Goal: Information Seeking & Learning: Check status

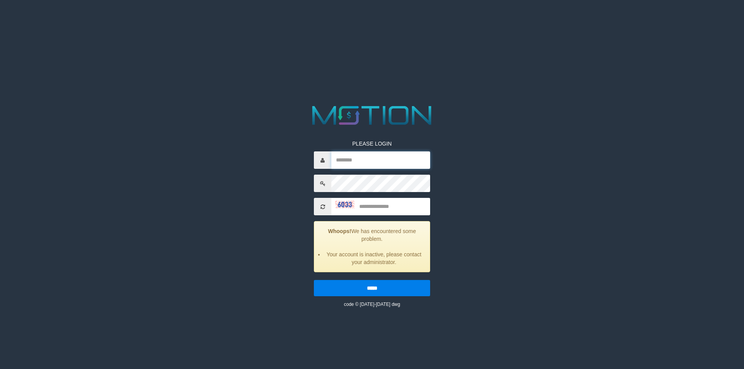
type input "*********"
click at [380, 204] on input "text" at bounding box center [380, 206] width 99 height 17
type input "****"
click at [314, 280] on input "*****" at bounding box center [372, 288] width 116 height 16
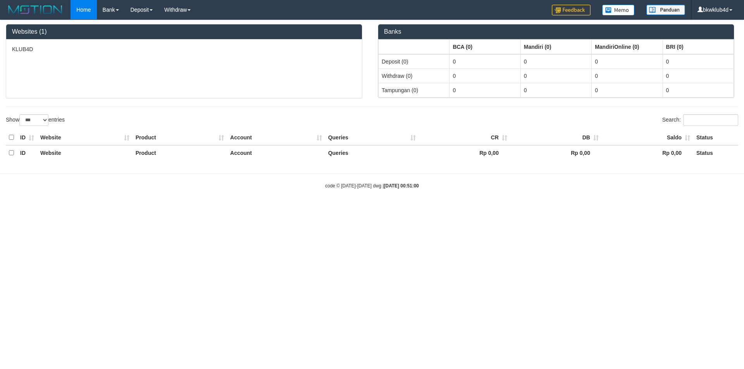
select select "***"
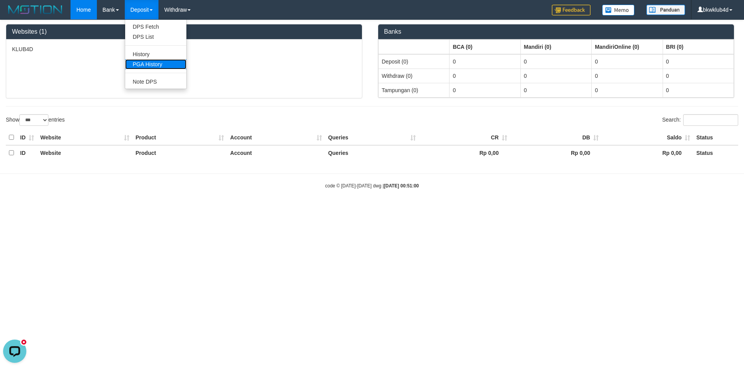
click at [145, 66] on link "PGA History" at bounding box center [155, 64] width 61 height 10
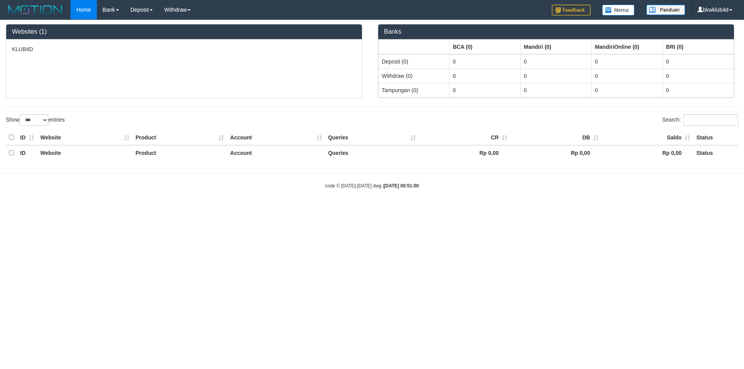
select select "***"
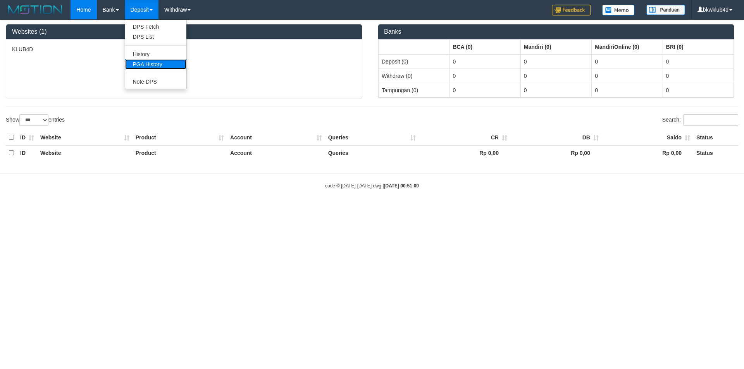
click at [156, 61] on link "PGA History" at bounding box center [155, 64] width 61 height 10
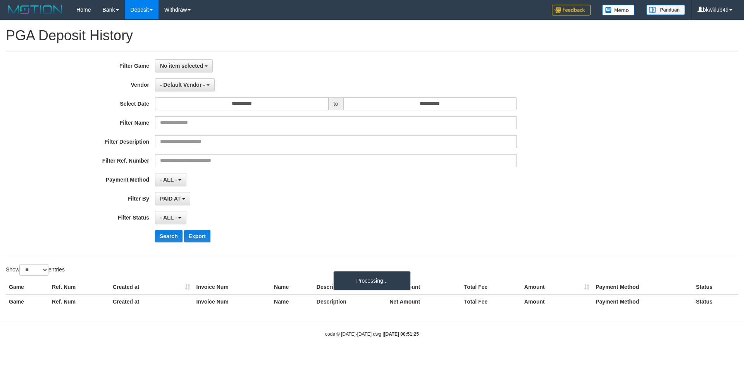
select select
select select "**"
click at [189, 85] on span "- Default Vendor -" at bounding box center [182, 85] width 45 height 6
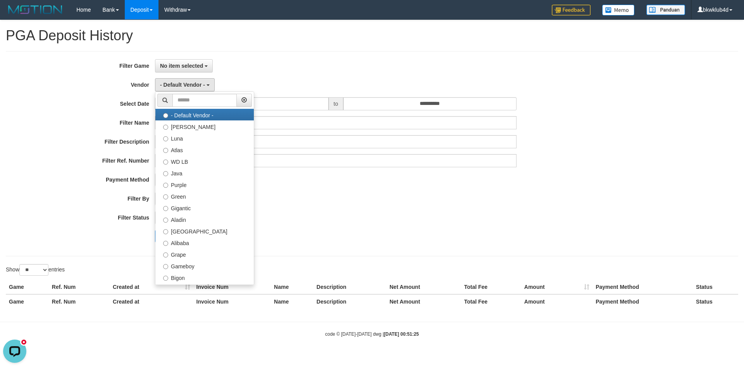
click at [254, 77] on div "**********" at bounding box center [310, 153] width 620 height 189
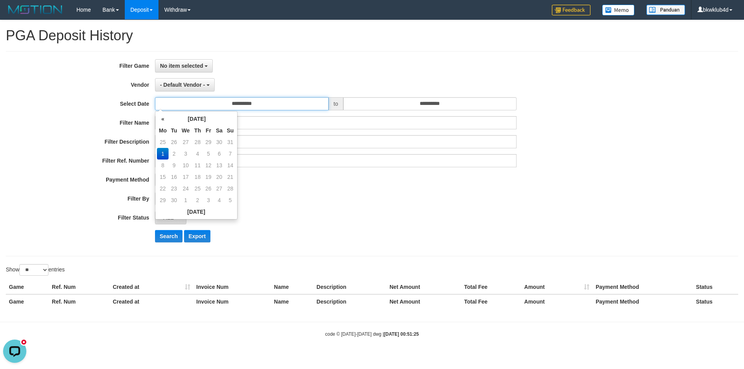
click at [258, 108] on input "**********" at bounding box center [242, 103] width 174 height 13
click at [227, 142] on td "31" at bounding box center [230, 142] width 11 height 12
type input "**********"
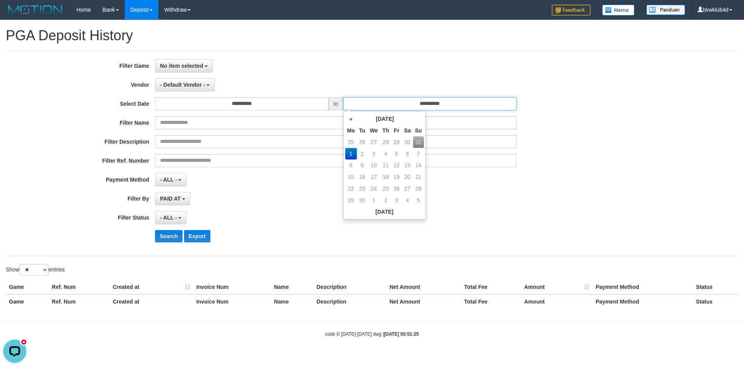
click at [407, 106] on input "**********" at bounding box center [430, 103] width 174 height 13
click at [419, 141] on td "31" at bounding box center [418, 142] width 11 height 12
type input "**********"
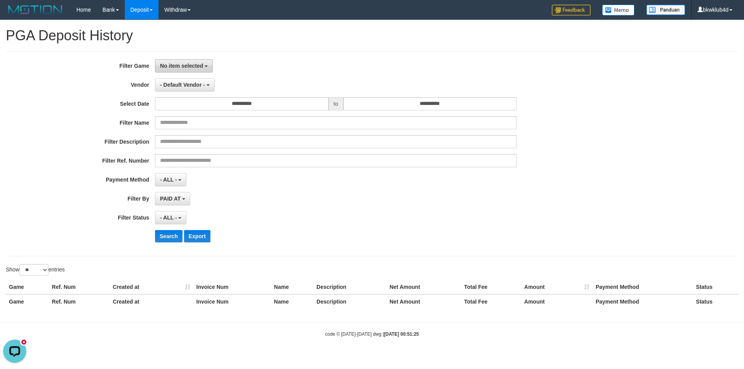
click at [193, 64] on span "No item selected" at bounding box center [181, 66] width 43 height 6
click at [195, 107] on label "[ITOTO] KLUB4D" at bounding box center [204, 106] width 98 height 12
select select "****"
click at [193, 89] on button "- Default Vendor -" at bounding box center [185, 84] width 60 height 13
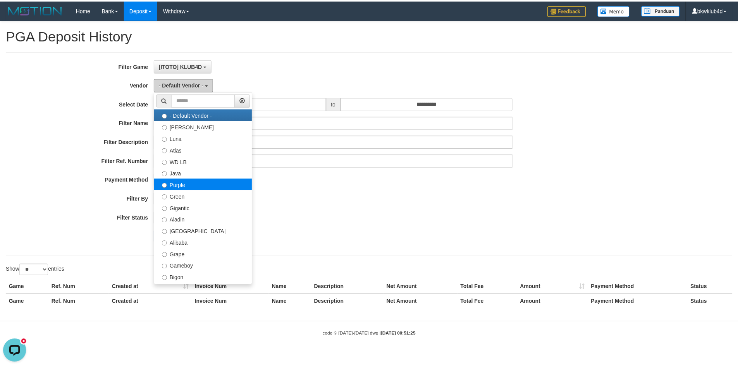
scroll to position [103, 0]
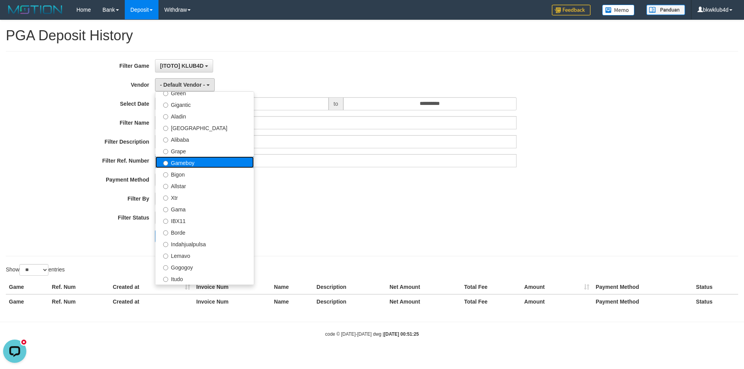
click at [190, 162] on label "Gameboy" at bounding box center [204, 162] width 98 height 12
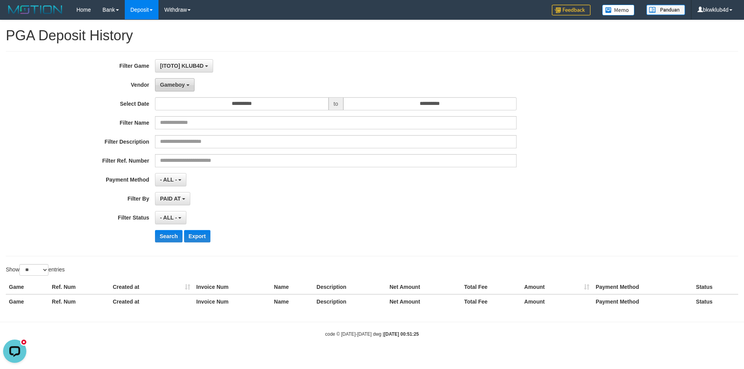
click at [191, 88] on button "Gameboy" at bounding box center [175, 84] width 40 height 13
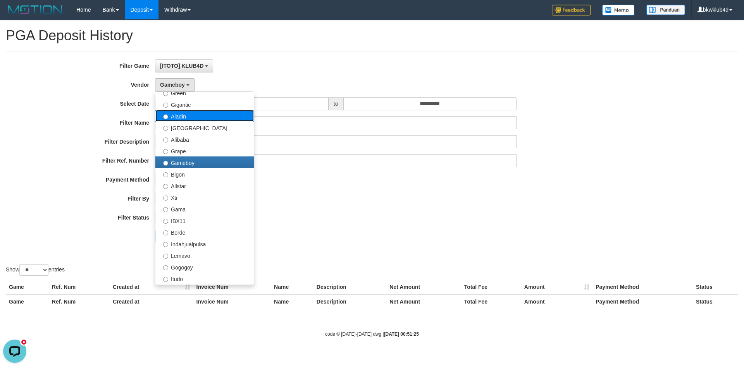
click at [191, 115] on label "Aladin" at bounding box center [204, 116] width 98 height 12
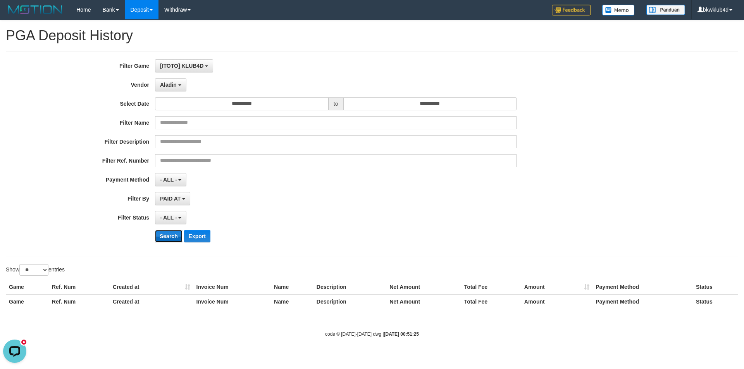
click at [171, 239] on button "Search" at bounding box center [169, 236] width 28 height 12
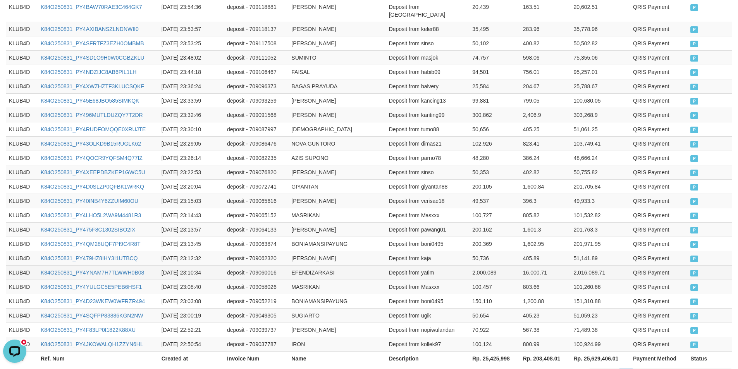
scroll to position [360, 0]
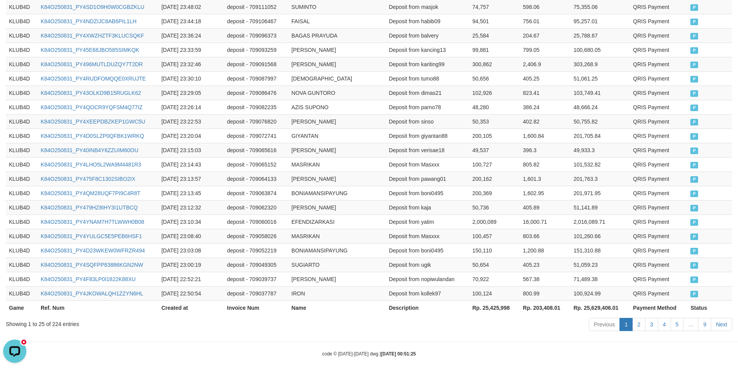
click at [55, 317] on div "Showing 1 to 25 of 224 entries" at bounding box center [154, 322] width 296 height 11
copy div "224"
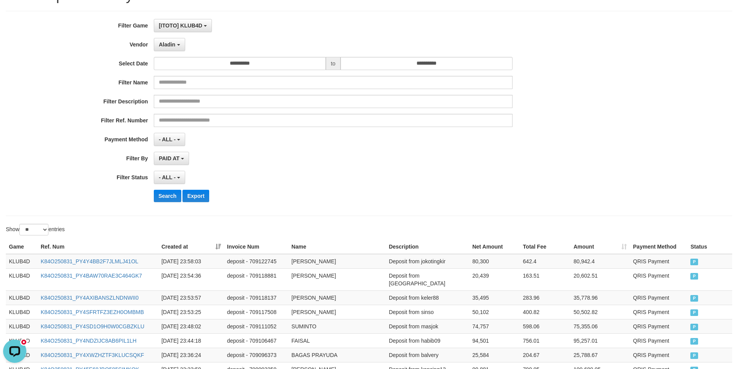
scroll to position [0, 0]
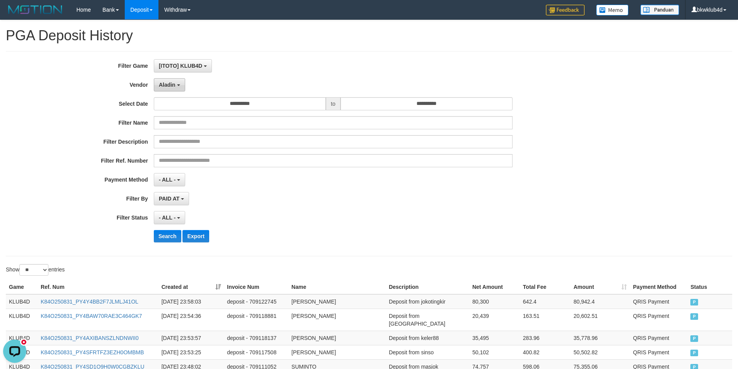
click at [176, 82] on button "Aladin" at bounding box center [169, 84] width 31 height 13
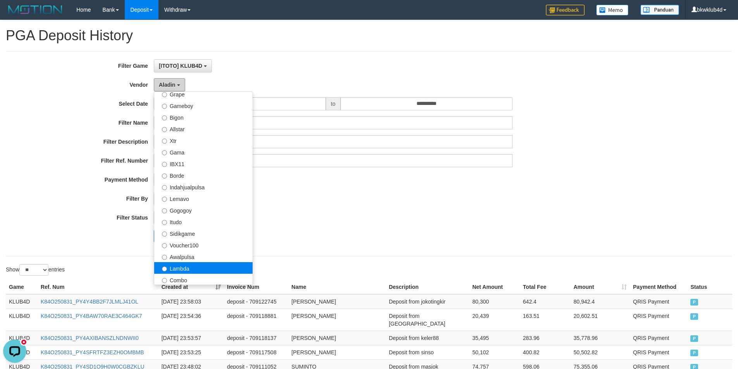
scroll to position [151, 0]
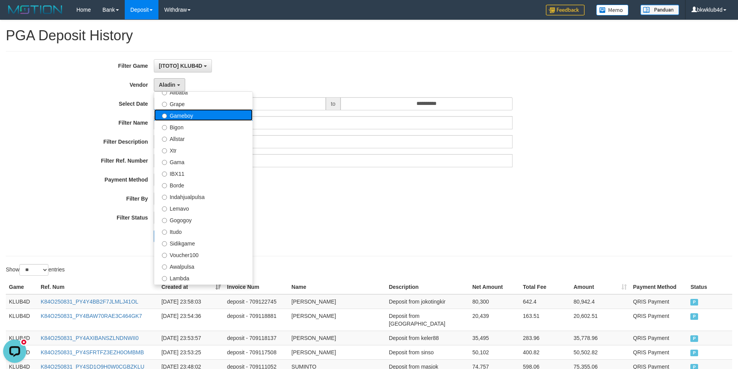
click at [190, 117] on label "Gameboy" at bounding box center [203, 115] width 98 height 12
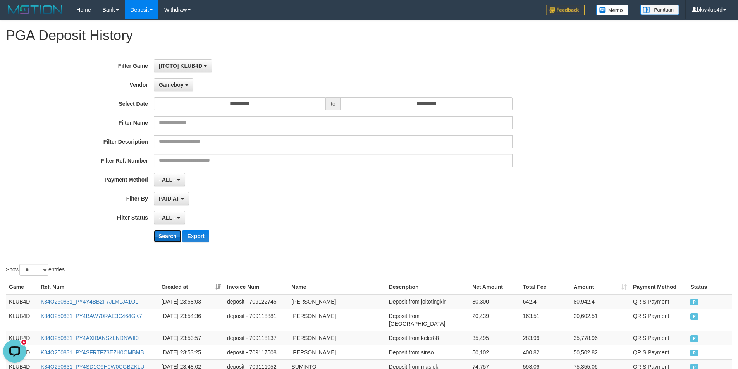
click at [170, 235] on button "Search" at bounding box center [168, 236] width 28 height 12
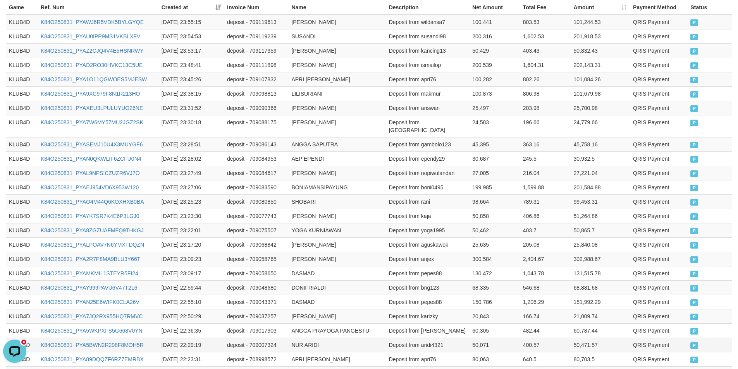
scroll to position [360, 0]
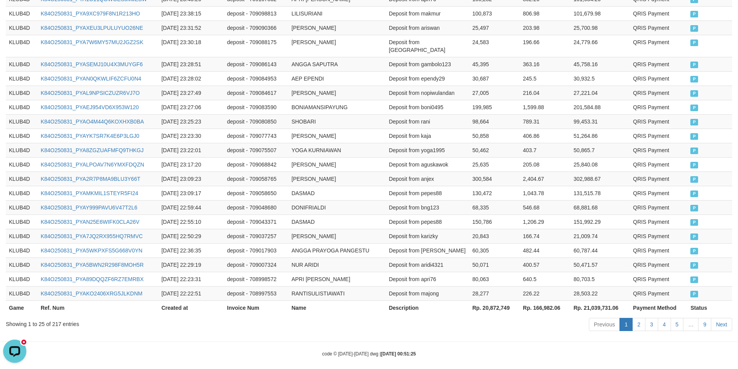
click at [55, 317] on div "Showing 1 to 25 of 217 entries" at bounding box center [154, 322] width 296 height 11
copy div "217"
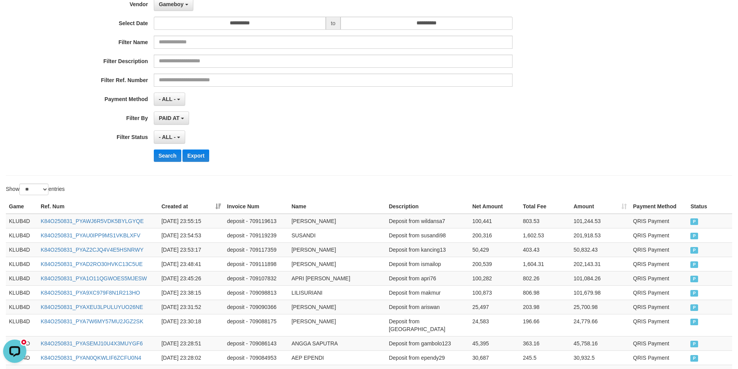
scroll to position [0, 0]
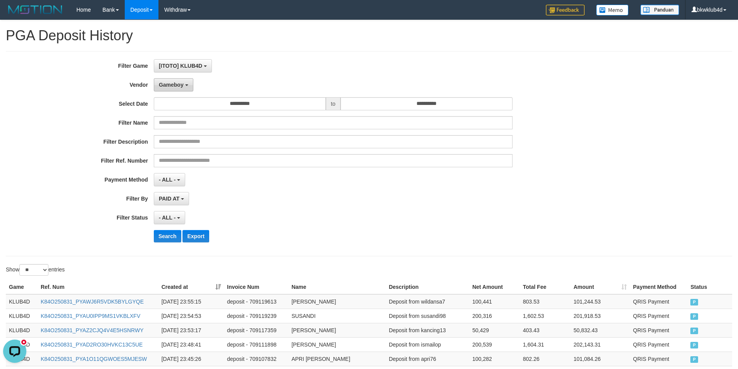
drag, startPoint x: 167, startPoint y: 83, endPoint x: 187, endPoint y: 134, distance: 55.6
click at [167, 83] on span "Gameboy" at bounding box center [171, 85] width 25 height 6
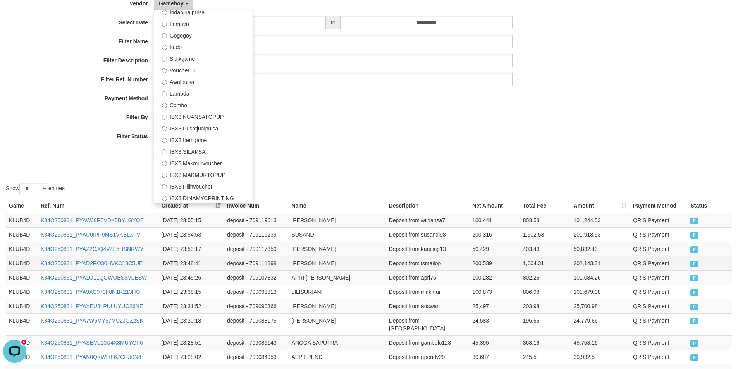
scroll to position [103, 0]
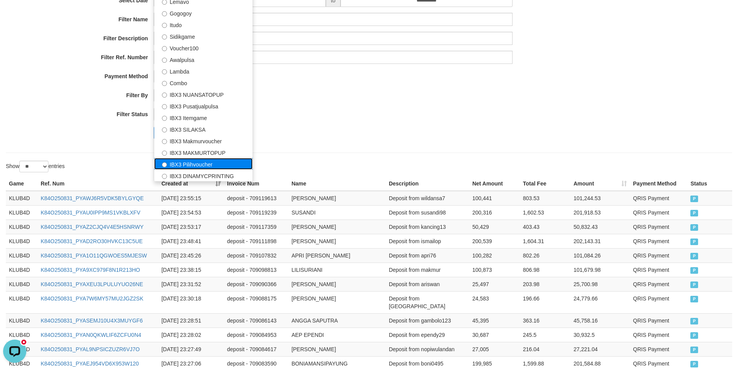
click at [207, 163] on label "IBX3 Pilihvoucher" at bounding box center [203, 164] width 98 height 12
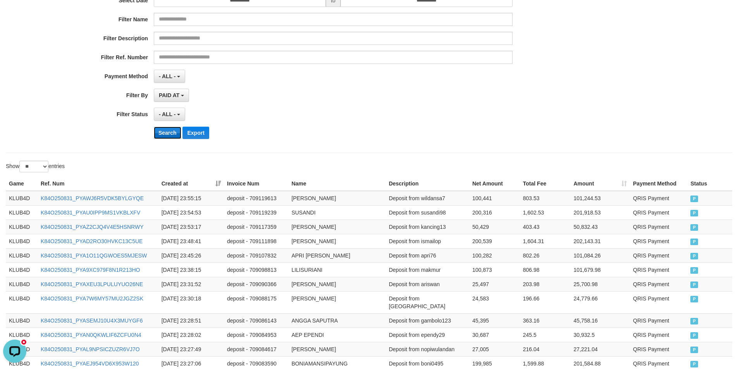
click at [167, 134] on button "Search" at bounding box center [168, 133] width 28 height 12
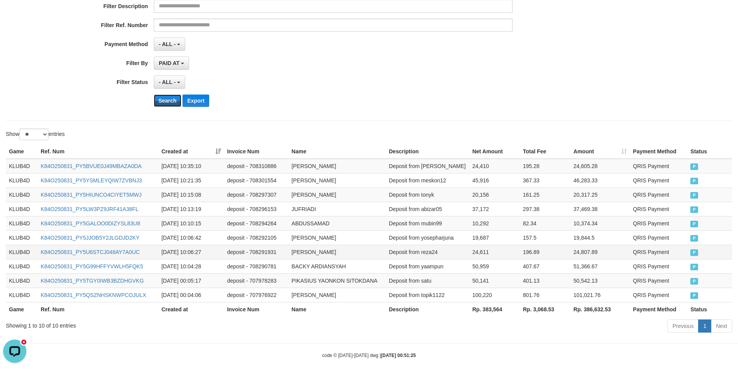
scroll to position [145, 0]
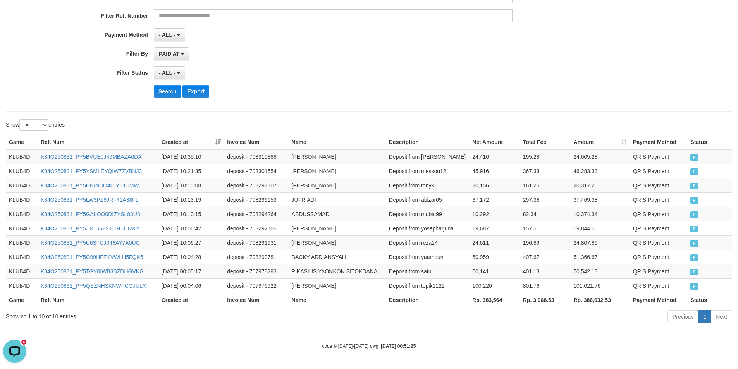
click at [481, 300] on th "Rp. 383,564" at bounding box center [494, 300] width 51 height 14
click at [485, 299] on th "Rp. 383,564" at bounding box center [494, 300] width 51 height 14
copy th "383,564"
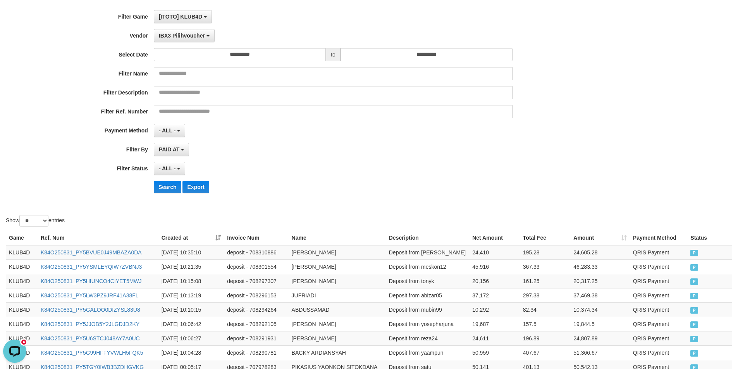
scroll to position [0, 0]
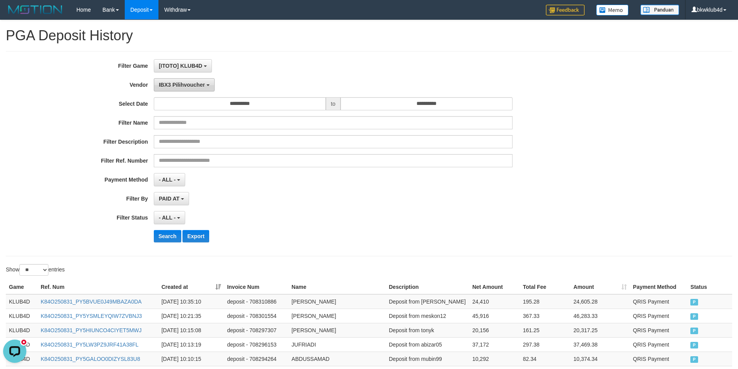
click at [190, 86] on span "IBX3 Pilihvoucher" at bounding box center [182, 85] width 46 height 6
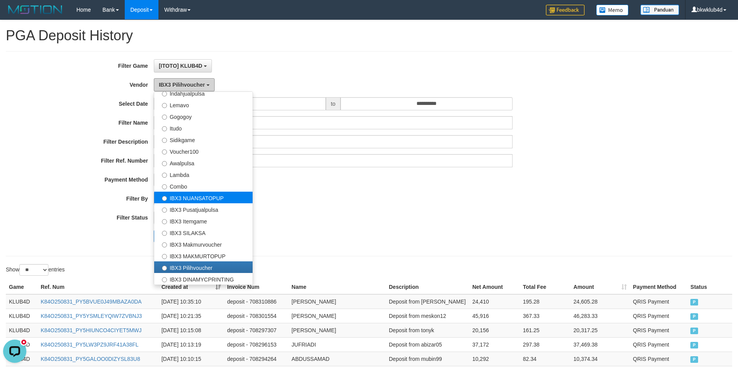
scroll to position [151, 0]
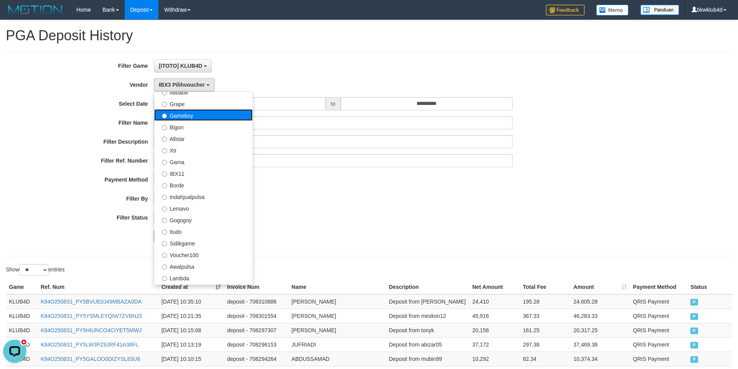
click at [201, 117] on label "Gameboy" at bounding box center [203, 115] width 98 height 12
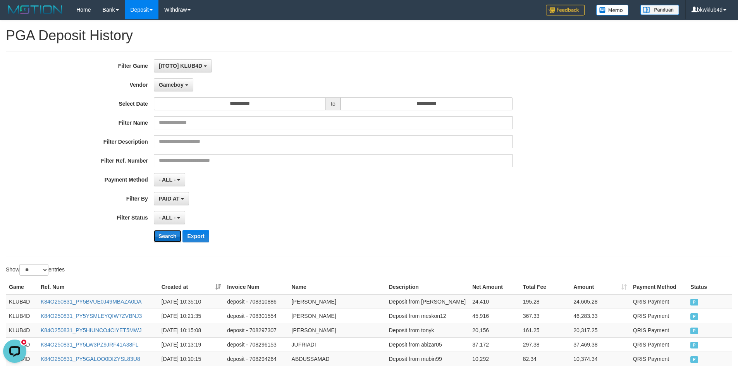
click at [163, 235] on button "Search" at bounding box center [168, 236] width 28 height 12
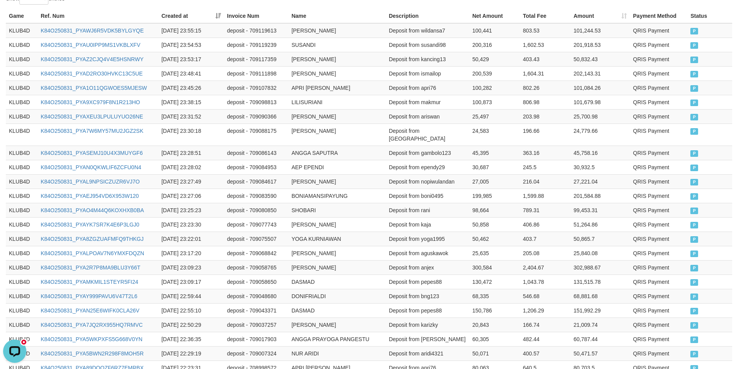
click at [488, 301] on table "Game Ref. Num Created at Invoice Num Name Description Net Amount Total Fee Amou…" at bounding box center [369, 206] width 726 height 395
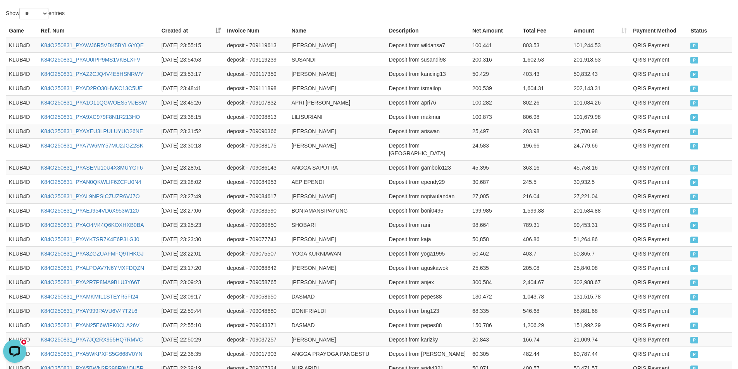
click at [488, 304] on td "68,335" at bounding box center [494, 311] width 51 height 14
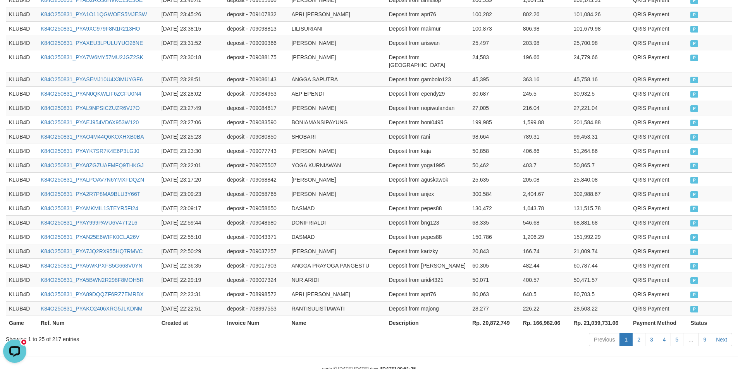
scroll to position [360, 0]
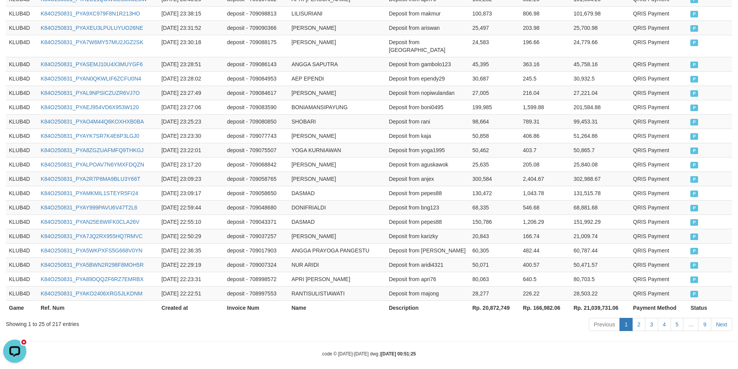
click at [495, 301] on th "Rp. 20,872,749" at bounding box center [494, 308] width 51 height 14
copy th "20,872,749"
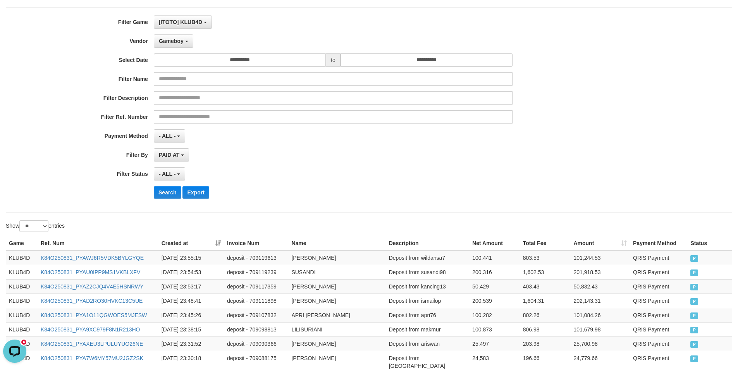
scroll to position [0, 0]
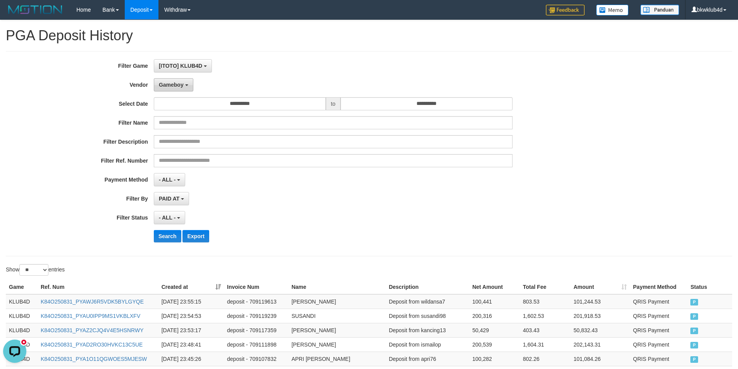
click at [175, 82] on span "Gameboy" at bounding box center [171, 85] width 25 height 6
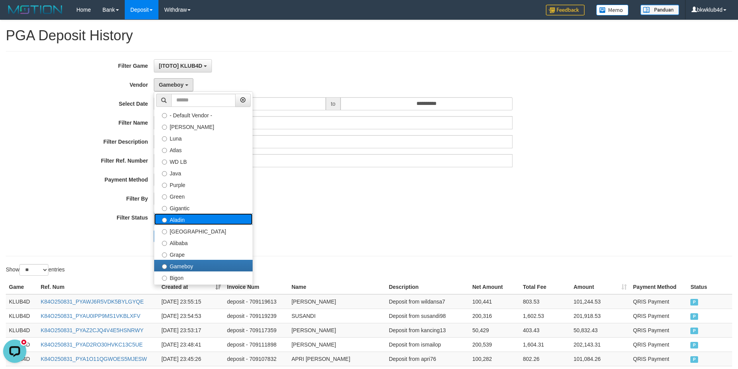
click at [203, 214] on label "Aladin" at bounding box center [203, 219] width 98 height 12
select select "**********"
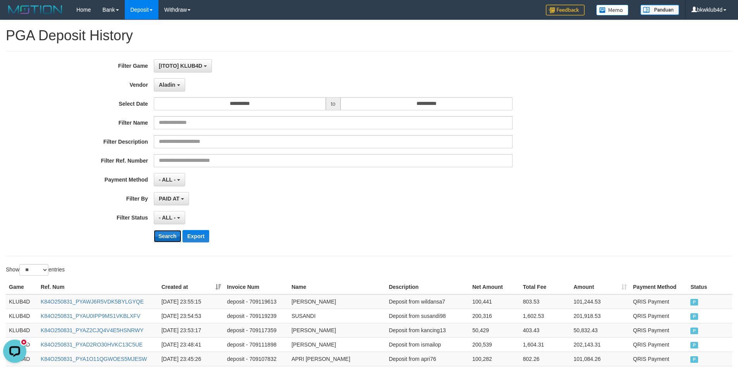
click at [170, 230] on button "Search" at bounding box center [168, 236] width 28 height 12
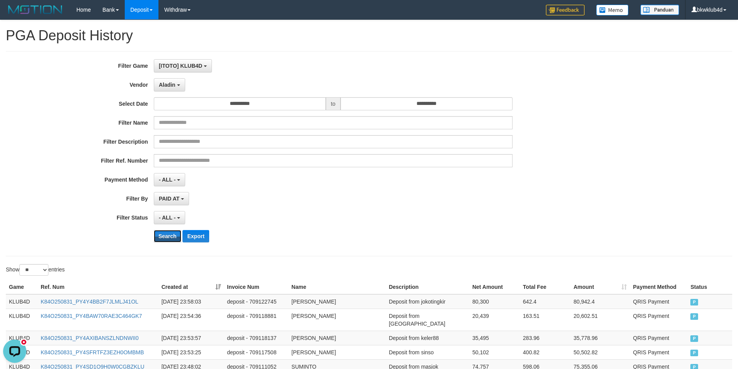
scroll to position [360, 0]
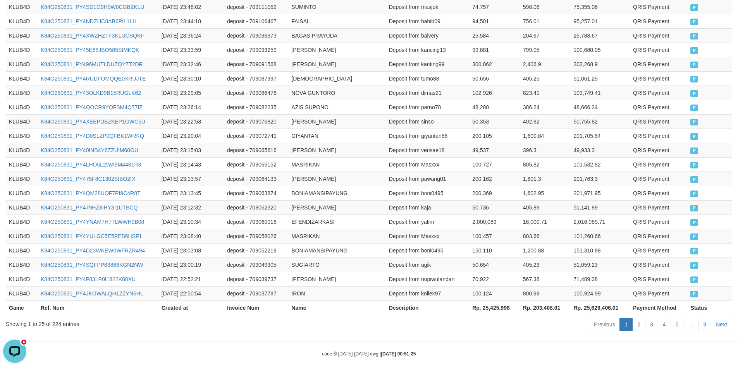
click at [498, 301] on th "Rp. 25,425,998" at bounding box center [494, 308] width 51 height 14
copy th "25,425,998"
